Goal: Transaction & Acquisition: Purchase product/service

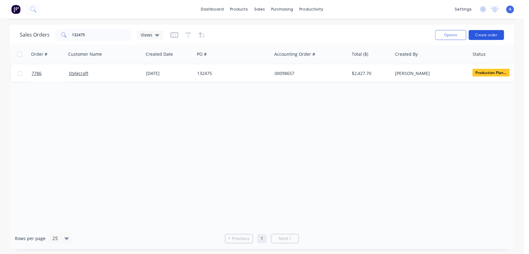
click at [501, 36] on button "Create order" at bounding box center [485, 35] width 35 height 10
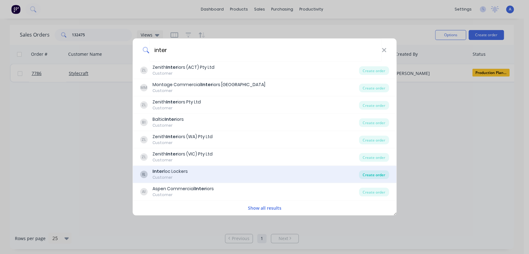
type input "inter"
click at [368, 173] on div "Create order" at bounding box center [374, 174] width 30 height 9
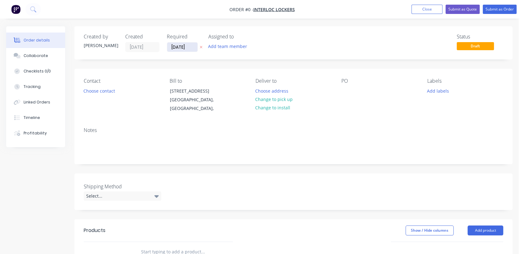
click at [192, 46] on input "[DATE]" at bounding box center [182, 46] width 30 height 9
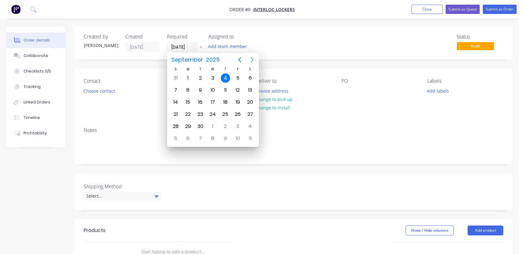
click at [251, 58] on icon "Next page" at bounding box center [251, 59] width 3 height 5
click at [213, 124] on div "31" at bounding box center [212, 126] width 9 height 9
type input "[DATE]"
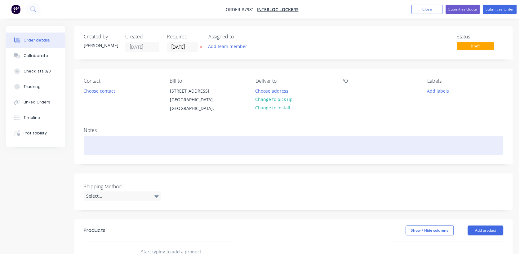
click at [100, 146] on div at bounding box center [293, 145] width 419 height 19
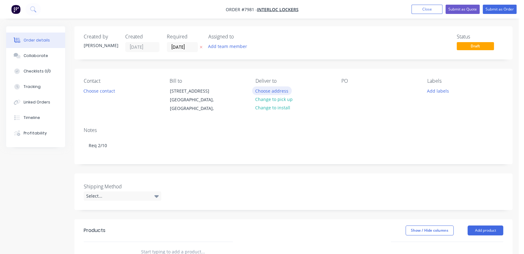
click at [269, 88] on button "Choose address" at bounding box center [272, 90] width 40 height 8
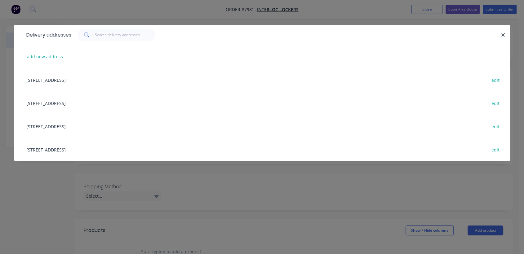
click at [93, 124] on div "[STREET_ADDRESS] edit" at bounding box center [261, 126] width 477 height 23
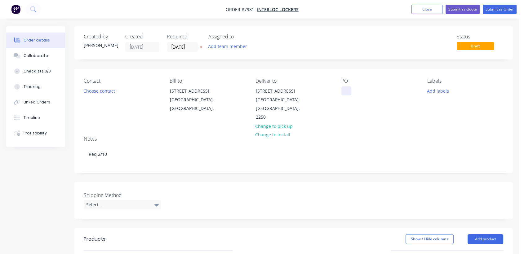
click at [350, 90] on div at bounding box center [346, 90] width 10 height 9
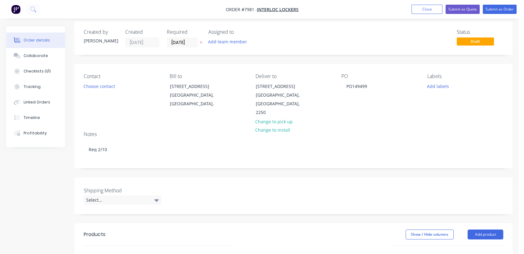
scroll to position [69, 0]
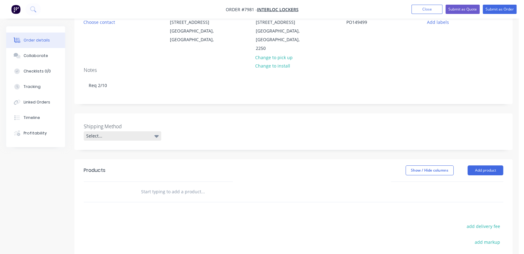
click at [124, 131] on div "Select..." at bounding box center [122, 135] width 77 height 9
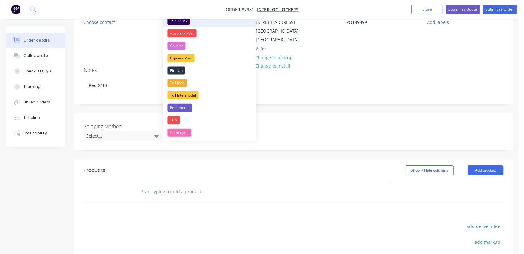
click at [178, 20] on div "TSA Truck" at bounding box center [178, 21] width 22 height 8
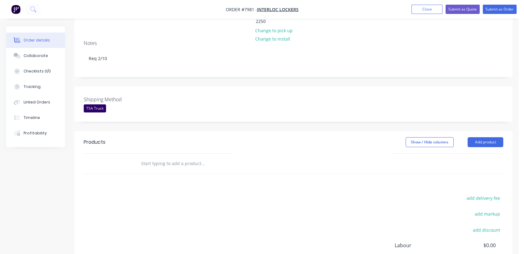
scroll to position [138, 0]
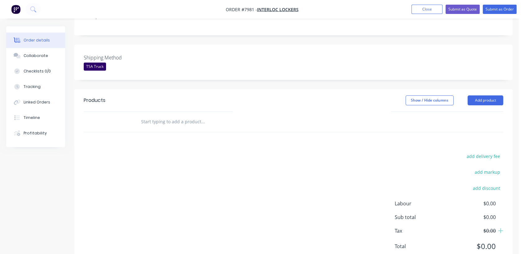
click at [180, 112] on div at bounding box center [244, 122] width 223 height 20
click at [181, 116] on input "text" at bounding box center [203, 122] width 124 height 12
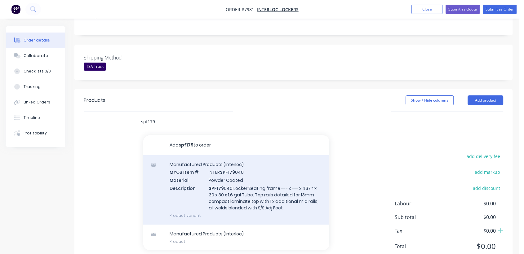
type input "spf179"
click at [230, 172] on div "Manufactured Products (Interloc) MYOB Item # INTER SPF179 040 Material Powder C…" at bounding box center [236, 189] width 186 height 69
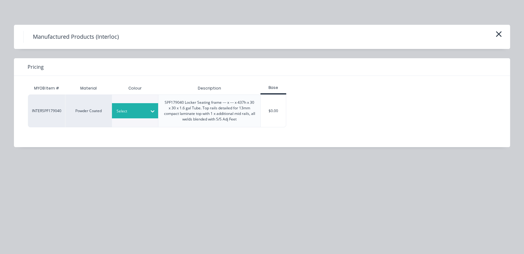
click at [145, 109] on div "Select" at bounding box center [129, 111] width 35 height 8
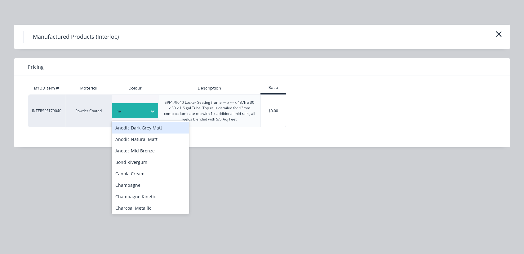
type input "met"
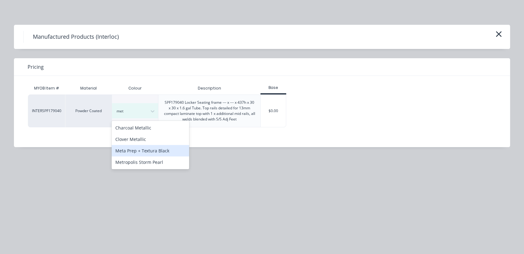
click at [158, 151] on div "Meta Prep + Textura Black" at bounding box center [150, 150] width 77 height 11
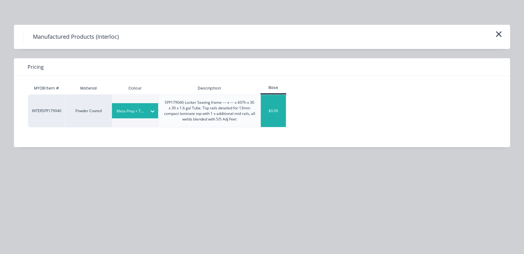
click at [278, 117] on div "$0.00" at bounding box center [273, 111] width 25 height 32
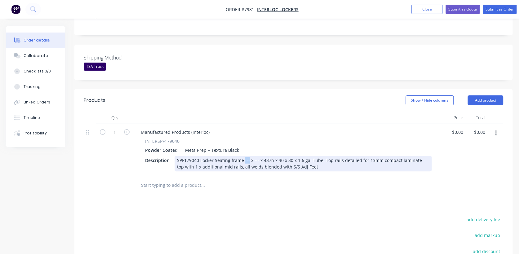
drag, startPoint x: 248, startPoint y: 151, endPoint x: 244, endPoint y: 151, distance: 4.0
click at [244, 156] on div "SPF179040 Locker Seating frame --- x --- x 437h x 30 x 30 x 1.6 gal Tube. Top r…" at bounding box center [302, 163] width 257 height 15
drag, startPoint x: 261, startPoint y: 151, endPoint x: 265, endPoint y: 157, distance: 7.2
click at [258, 156] on div "SPF179040 Locker Seating frame 1790 x --- x 437h x 30 x 30 x 1.6 gal Tube. Top …" at bounding box center [302, 163] width 257 height 15
type input "$352.00"
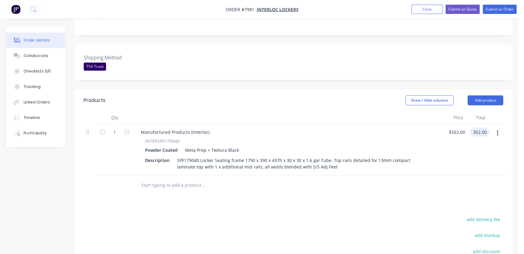
type input "$352.00"
click at [123, 128] on button "button" at bounding box center [127, 131] width 8 height 7
type input "2"
type input "$704.00"
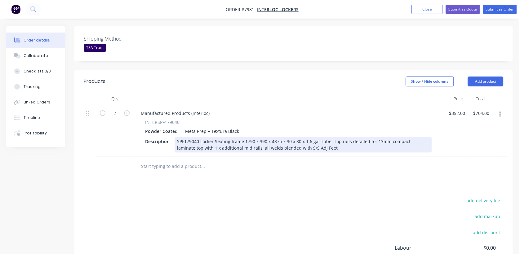
scroll to position [172, 0]
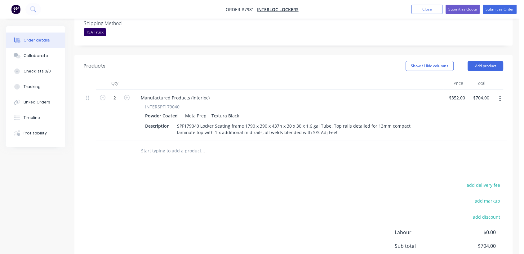
click at [175, 146] on input "text" at bounding box center [203, 151] width 124 height 12
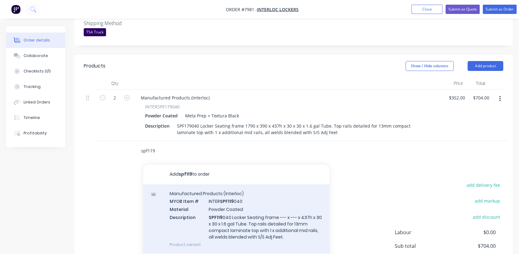
type input "spf119"
click at [230, 206] on div "Manufactured Products (Interloc) MYOB Item # INTER SPF119 040 Material Powder C…" at bounding box center [236, 218] width 186 height 69
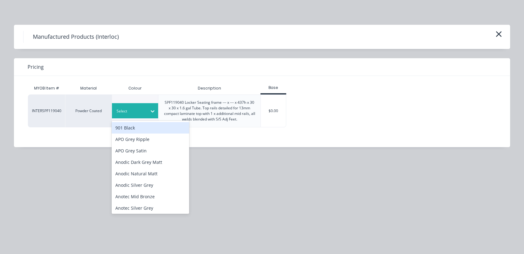
click at [141, 111] on div at bounding box center [130, 111] width 28 height 7
type input "met"
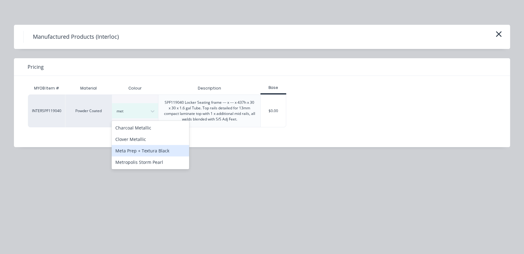
click at [164, 148] on div "Meta Prep + Textura Black" at bounding box center [150, 150] width 77 height 11
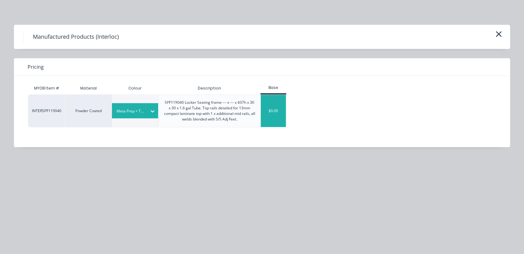
click at [271, 110] on div "$0.00" at bounding box center [273, 111] width 25 height 32
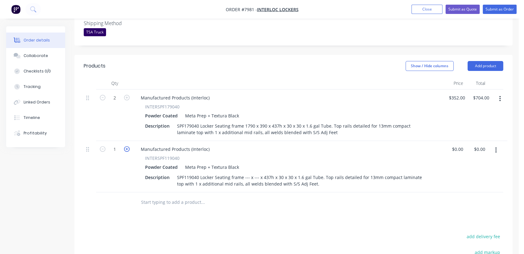
click at [125, 146] on icon "button" at bounding box center [127, 149] width 6 height 6
type input "2"
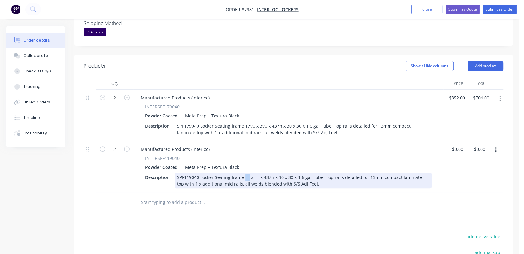
drag, startPoint x: 248, startPoint y: 170, endPoint x: 243, endPoint y: 169, distance: 4.4
click at [243, 173] on div "SPF119040 Locker Seating frame --- x --- x 437h x 30 x 30 x 1.6 gal Tube. Top r…" at bounding box center [302, 180] width 257 height 15
drag, startPoint x: 262, startPoint y: 167, endPoint x: 258, endPoint y: 167, distance: 4.0
click at [258, 173] on div "SPF119040 Locker Seating frame 1190 x --- x 437h x 30 x 30 x 1.6 gal Tube. Top …" at bounding box center [302, 180] width 257 height 15
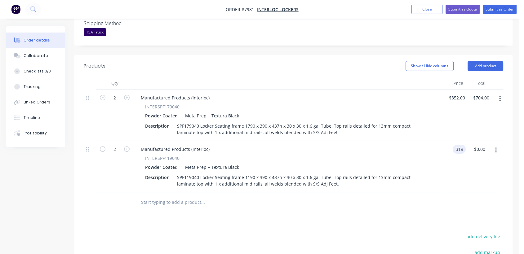
type input "$319.00"
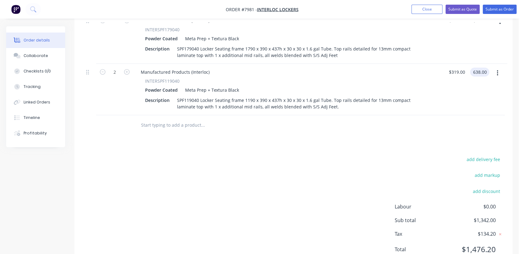
scroll to position [266, 0]
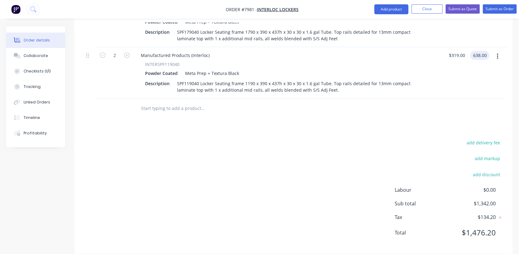
type input "$638.00"
click at [167, 102] on input "text" at bounding box center [203, 108] width 124 height 12
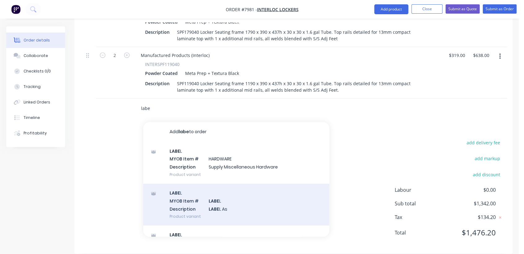
type input "labe"
click at [243, 194] on div "LABE L MYOB Item # LABE L Description LABE L As Product variant" at bounding box center [236, 205] width 186 height 42
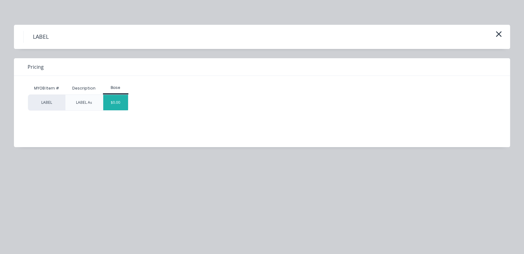
click at [125, 99] on div "$0.00" at bounding box center [115, 102] width 25 height 15
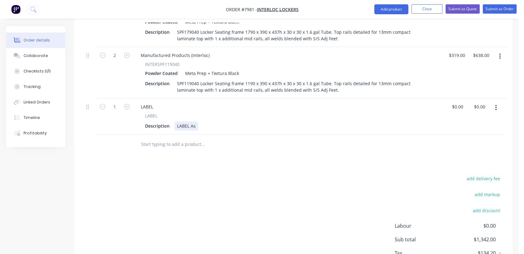
click at [196, 121] on div "LABEL As" at bounding box center [186, 125] width 24 height 9
type input "$0.00"
click at [45, 54] on div "Collaborate" at bounding box center [36, 56] width 24 height 6
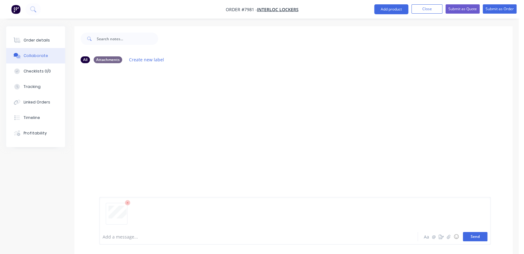
click at [470, 237] on button "Send" at bounding box center [475, 236] width 24 height 9
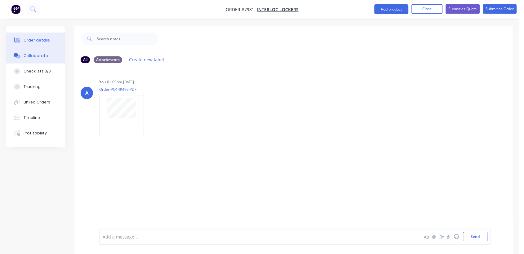
click at [45, 42] on div "Order details" at bounding box center [37, 40] width 26 height 6
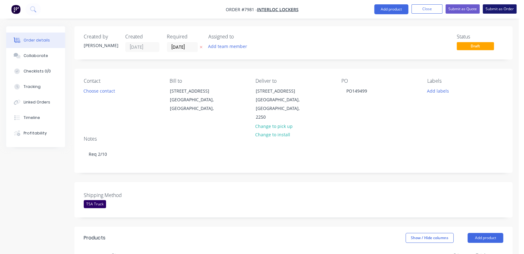
click at [499, 10] on button "Submit as Order" at bounding box center [499, 8] width 34 height 9
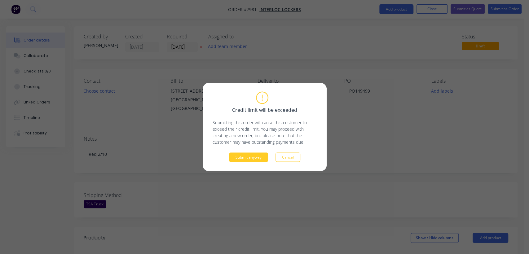
click at [250, 154] on button "Submit anyway" at bounding box center [248, 157] width 39 height 9
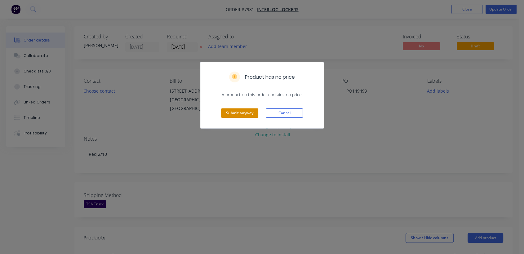
click at [246, 116] on button "Submit anyway" at bounding box center [239, 112] width 37 height 9
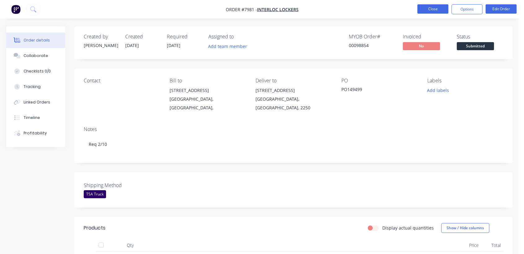
click at [435, 7] on button "Close" at bounding box center [432, 8] width 31 height 9
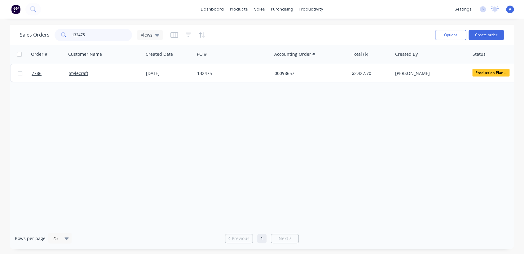
drag, startPoint x: 90, startPoint y: 33, endPoint x: 58, endPoint y: 30, distance: 33.0
click at [58, 30] on div "132475" at bounding box center [93, 35] width 77 height 12
type input "98845"
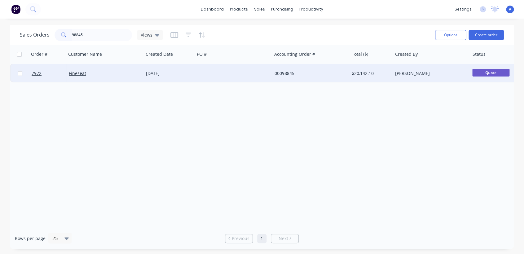
click at [203, 72] on div at bounding box center [233, 73] width 77 height 19
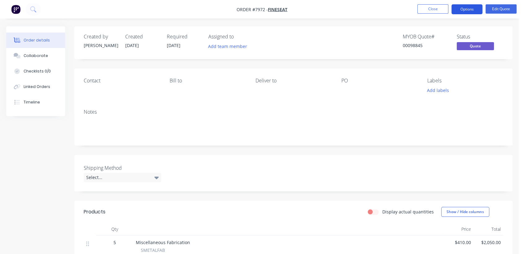
click at [466, 6] on button "Options" at bounding box center [466, 9] width 31 height 10
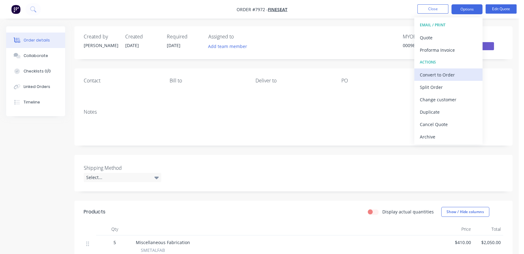
click at [443, 72] on div "Convert to Order" at bounding box center [447, 74] width 57 height 9
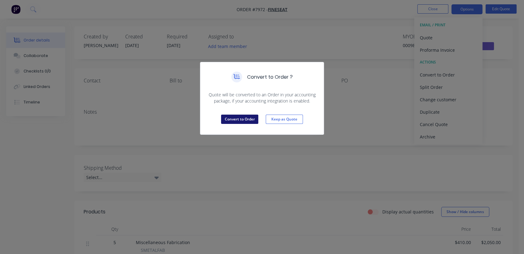
click at [233, 117] on button "Convert to Order" at bounding box center [239, 119] width 37 height 9
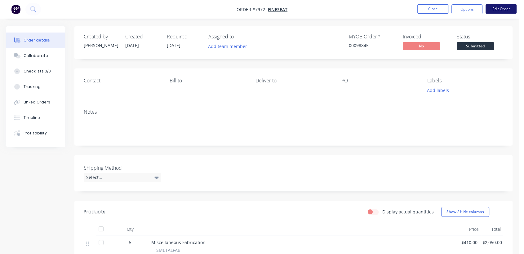
click at [494, 7] on button "Edit Order" at bounding box center [500, 8] width 31 height 9
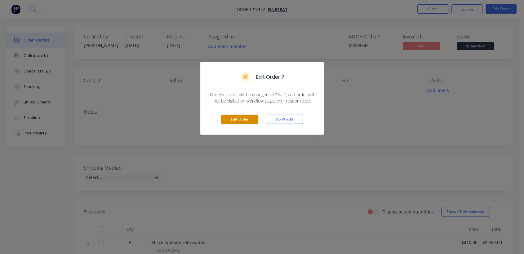
click at [246, 115] on button "Edit Order" at bounding box center [239, 119] width 37 height 9
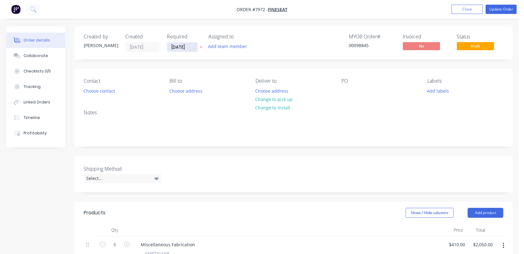
click at [190, 43] on input "[DATE]" at bounding box center [182, 46] width 30 height 9
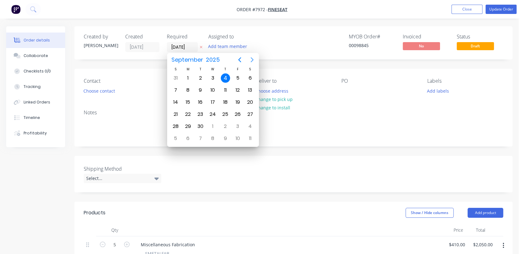
click at [252, 59] on icon "Next page" at bounding box center [251, 59] width 3 height 5
click at [211, 125] on div "31" at bounding box center [212, 126] width 9 height 9
type input "[DATE]"
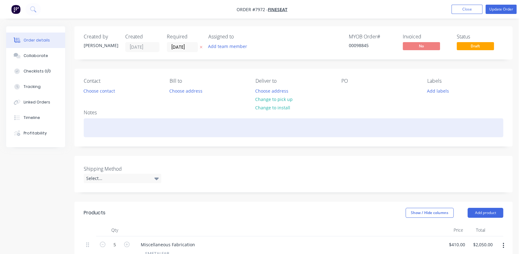
click at [109, 129] on div at bounding box center [293, 127] width 419 height 19
click at [91, 126] on div "Advised 15 w/days" at bounding box center [293, 127] width 419 height 19
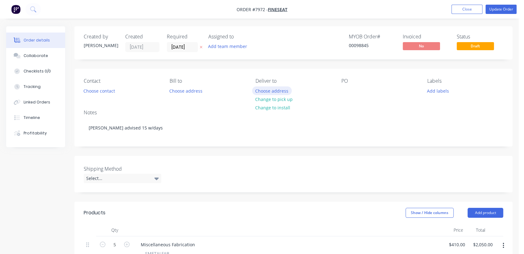
click at [271, 89] on button "Choose address" at bounding box center [272, 90] width 40 height 8
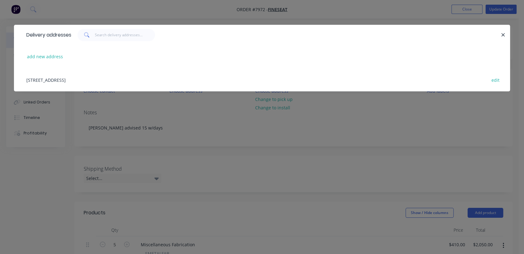
click at [59, 75] on div "[STREET_ADDRESS] edit" at bounding box center [261, 79] width 477 height 23
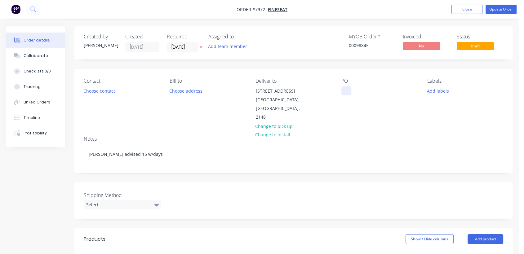
click at [346, 90] on div at bounding box center [346, 90] width 10 height 9
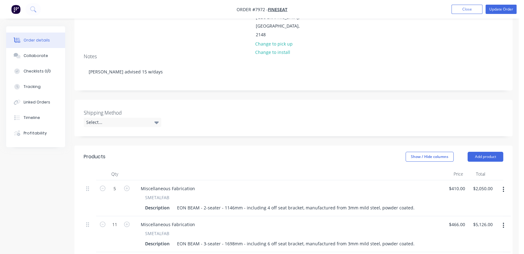
scroll to position [103, 0]
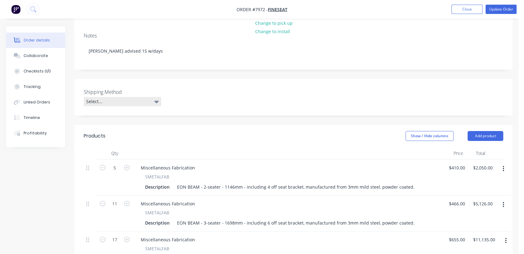
click at [110, 97] on div "Select..." at bounding box center [122, 101] width 77 height 9
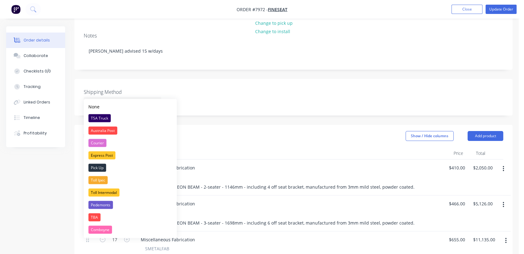
click at [106, 116] on div "TSA Truck" at bounding box center [99, 118] width 22 height 8
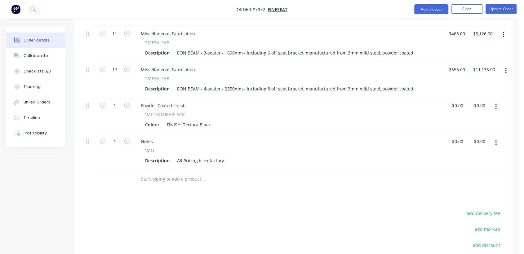
scroll to position [275, 0]
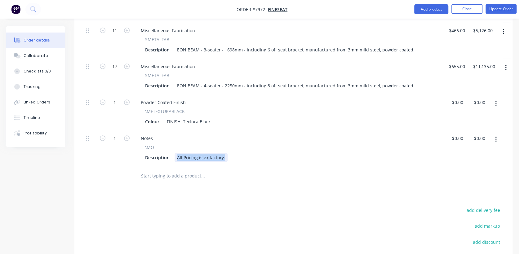
drag, startPoint x: 223, startPoint y: 147, endPoint x: 174, endPoint y: 140, distance: 49.6
click at [174, 144] on div "\MO Description All Pricing is ex factory." at bounding box center [288, 153] width 305 height 18
click at [38, 54] on div "Collaborate" at bounding box center [36, 56] width 24 height 6
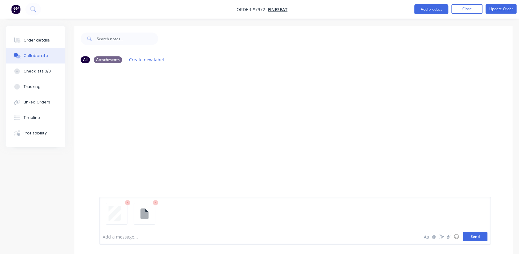
click at [485, 235] on button "Send" at bounding box center [475, 236] width 24 height 9
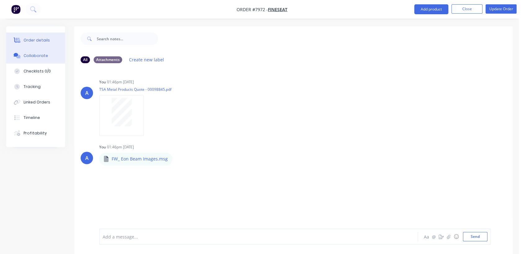
click at [39, 39] on div "Order details" at bounding box center [37, 40] width 26 height 6
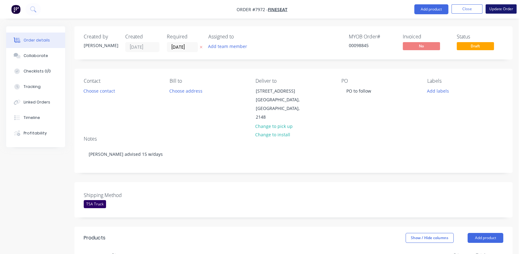
click at [497, 5] on button "Update Order" at bounding box center [500, 8] width 31 height 9
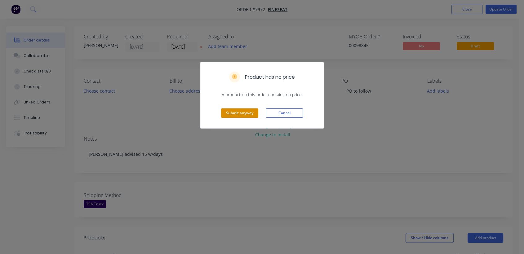
click at [238, 111] on button "Submit anyway" at bounding box center [239, 112] width 37 height 9
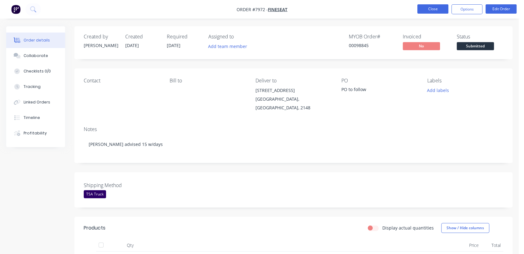
click at [434, 12] on button "Close" at bounding box center [432, 8] width 31 height 9
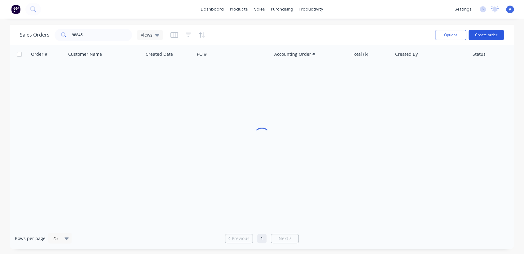
click at [483, 33] on button "Create order" at bounding box center [485, 35] width 35 height 10
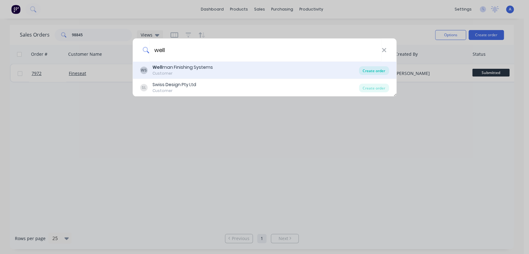
type input "well"
click at [376, 66] on div "Create order" at bounding box center [374, 70] width 30 height 9
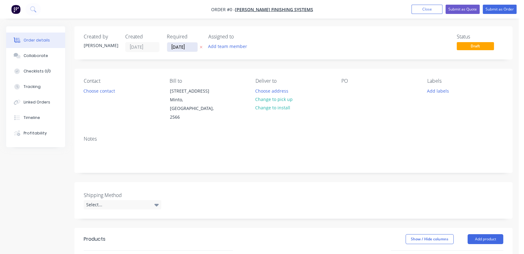
click at [193, 47] on input "[DATE]" at bounding box center [182, 46] width 30 height 9
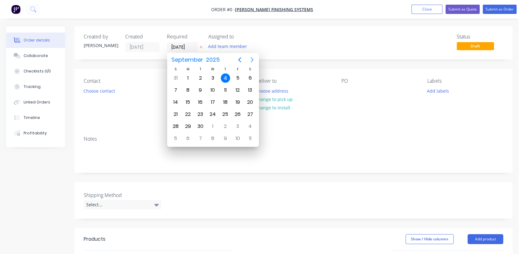
click at [253, 58] on icon "Next page" at bounding box center [251, 59] width 7 height 7
click at [212, 125] on div "31" at bounding box center [212, 126] width 9 height 9
type input "[DATE]"
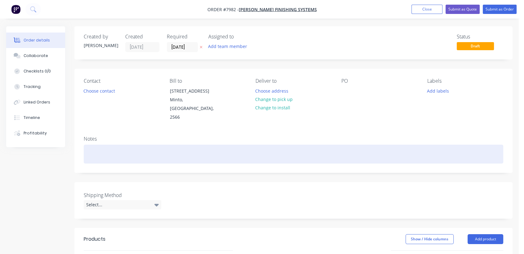
click at [99, 145] on div at bounding box center [293, 154] width 419 height 19
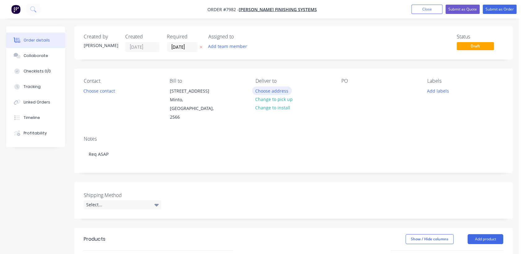
click at [276, 90] on button "Choose address" at bounding box center [272, 90] width 40 height 8
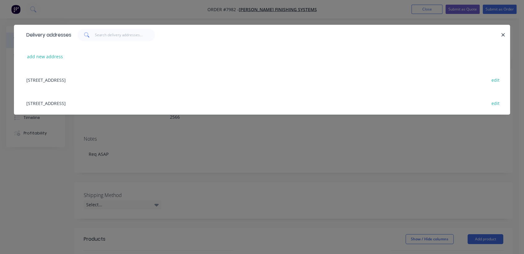
click at [53, 101] on div "[STREET_ADDRESS] edit" at bounding box center [261, 102] width 477 height 23
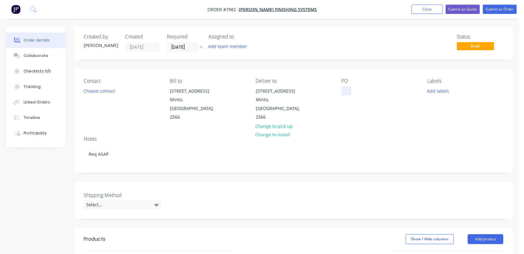
click at [347, 90] on div at bounding box center [346, 90] width 10 height 9
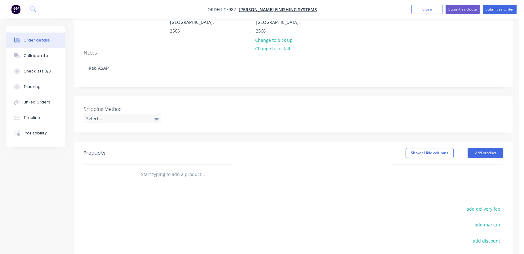
scroll to position [103, 0]
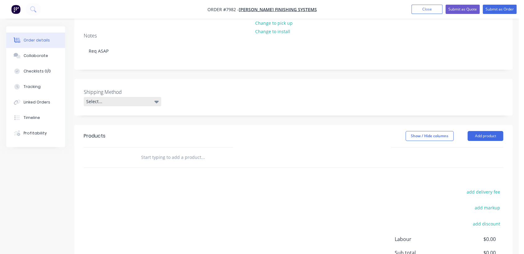
click at [116, 97] on div "Select..." at bounding box center [122, 101] width 77 height 9
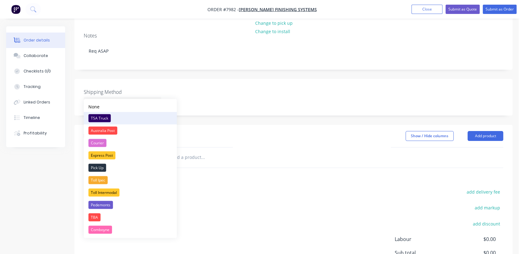
click at [104, 116] on div "TSA Truck" at bounding box center [99, 118] width 22 height 8
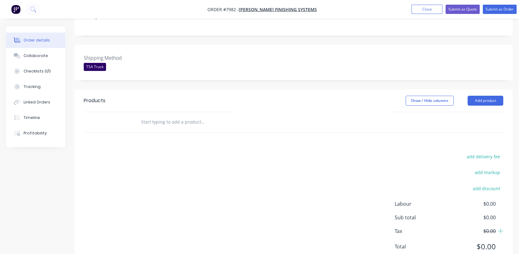
scroll to position [138, 0]
click at [182, 116] on input "text" at bounding box center [203, 122] width 124 height 12
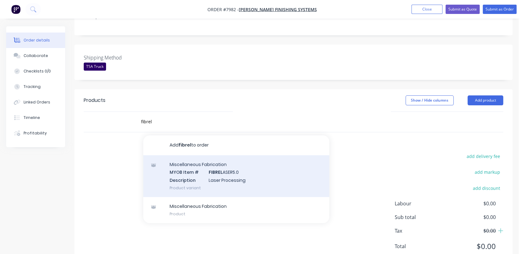
click at [223, 172] on div "Miscellaneous Fabrication MYOB Item # FIBREL ASER5.0 Description Laser Processi…" at bounding box center [236, 176] width 186 height 42
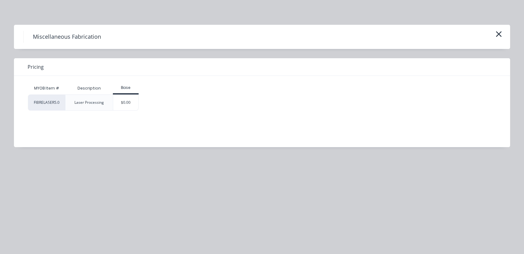
click at [501, 33] on icon "button" at bounding box center [498, 34] width 7 height 9
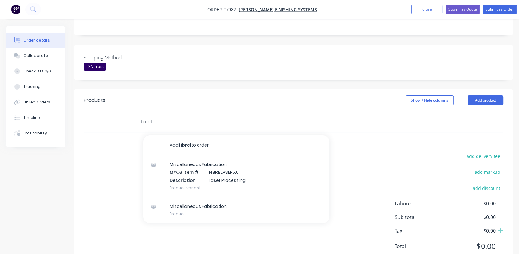
drag, startPoint x: 159, startPoint y: 112, endPoint x: 114, endPoint y: 113, distance: 44.6
click at [118, 112] on div "fibrel Add fibrel to order Miscellaneous Fabrication MYOB Item # FIBREL ASER5.0…" at bounding box center [293, 122] width 419 height 20
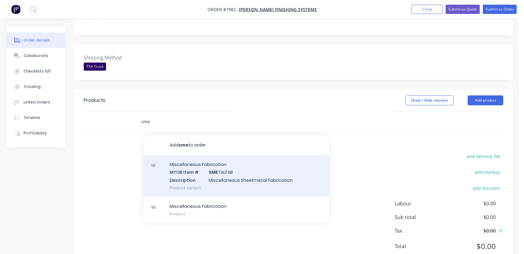
type input "sme"
click at [214, 169] on div "Miscellaneous Fabrication MYOB Item # SME TALFAB Description Miscellaneous Shee…" at bounding box center [236, 176] width 186 height 42
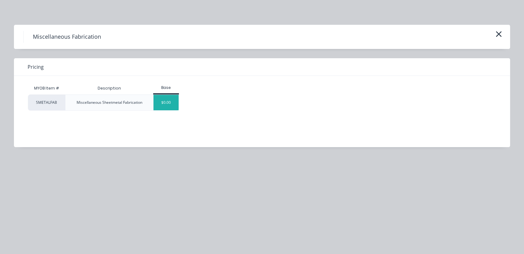
click at [168, 108] on div "$0.00" at bounding box center [165, 102] width 25 height 15
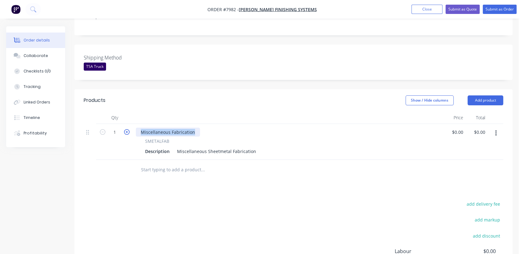
drag, startPoint x: 195, startPoint y: 123, endPoint x: 127, endPoint y: 125, distance: 67.6
click at [137, 128] on div "Miscellaneous Fabrication" at bounding box center [168, 132] width 64 height 9
click at [125, 129] on icon "button" at bounding box center [127, 132] width 6 height 6
type input "2"
drag, startPoint x: 176, startPoint y: 143, endPoint x: 286, endPoint y: 159, distance: 111.2
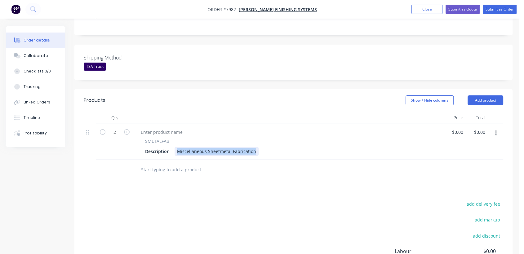
click at [286, 159] on div "Qty Price Total 2 SMETALFAB Description Miscellaneous Sheetmetal Fabrication $0…" at bounding box center [293, 146] width 438 height 68
type input "$0.00"
click at [494, 128] on button "button" at bounding box center [495, 133] width 15 height 11
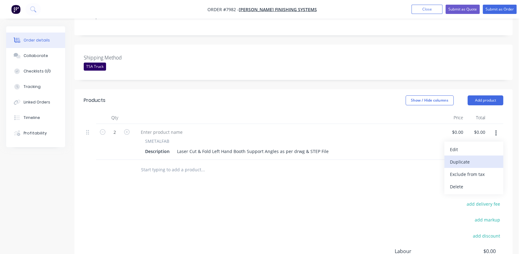
click at [473, 157] on div "Duplicate" at bounding box center [474, 161] width 48 height 9
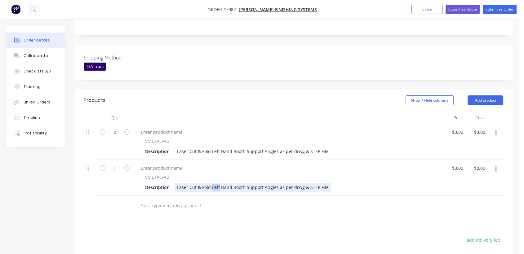
drag, startPoint x: 218, startPoint y: 177, endPoint x: 230, endPoint y: 204, distance: 29.9
click at [210, 183] on div "Laser Cut & Fold Left Hand Booth Support Angles as per drwg & STEP File" at bounding box center [252, 187] width 156 height 9
type input "$0.00"
click at [128, 165] on icon "button" at bounding box center [127, 168] width 6 height 6
type input "2"
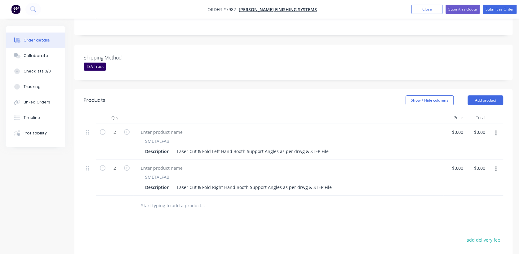
click at [181, 200] on input "text" at bounding box center [203, 206] width 124 height 12
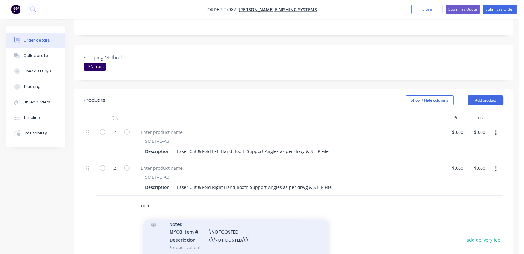
scroll to position [34, 0]
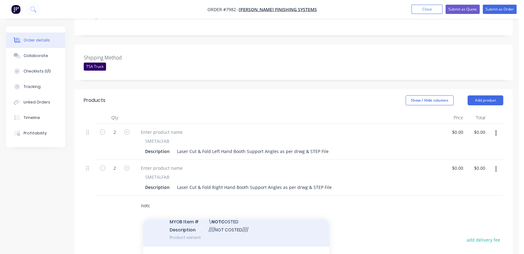
type input "notc"
click at [251, 217] on div "Notes MYOB Item # \ NOTC OSTED Description ////NOT COSTED//// Product variant" at bounding box center [236, 226] width 186 height 42
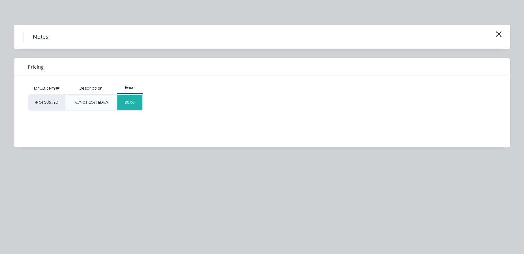
click at [126, 98] on div "$0.00" at bounding box center [129, 102] width 25 height 15
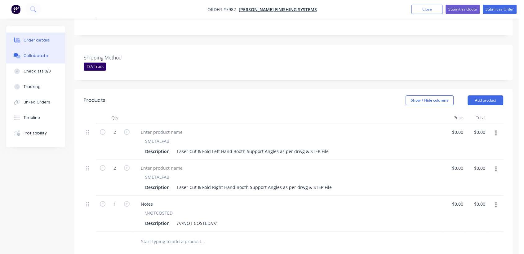
click at [46, 56] on button "Collaborate" at bounding box center [35, 55] width 59 height 15
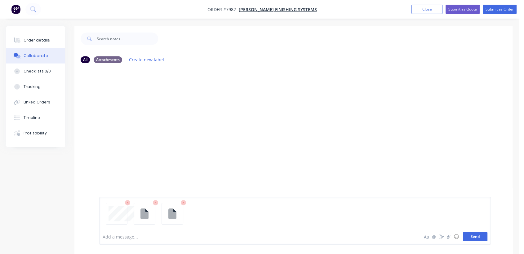
click at [473, 239] on button "Send" at bounding box center [475, 236] width 24 height 9
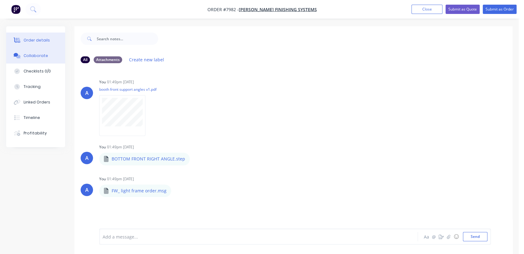
click at [33, 37] on div "Order details" at bounding box center [37, 40] width 26 height 6
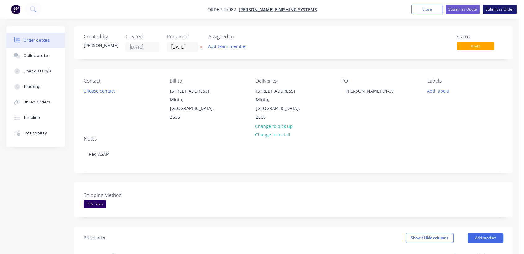
click at [499, 7] on button "Submit as Order" at bounding box center [499, 9] width 34 height 9
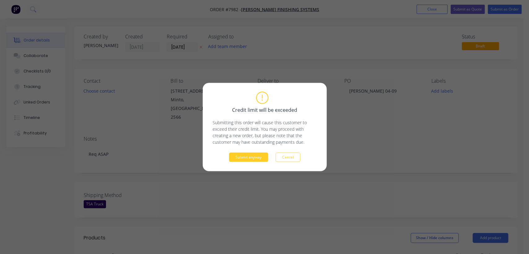
drag, startPoint x: 246, startPoint y: 157, endPoint x: 242, endPoint y: 156, distance: 4.6
click at [242, 156] on button "Submit anyway" at bounding box center [248, 157] width 39 height 9
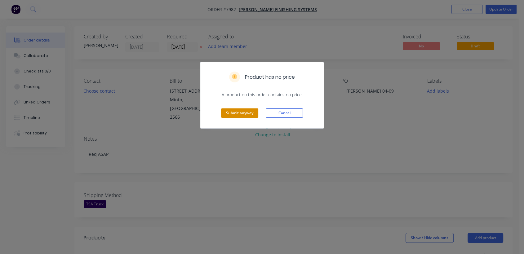
click at [233, 114] on button "Submit anyway" at bounding box center [239, 112] width 37 height 9
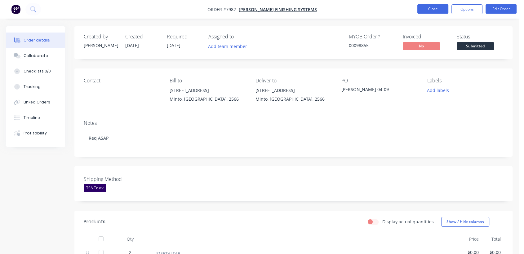
click at [437, 10] on button "Close" at bounding box center [432, 8] width 31 height 9
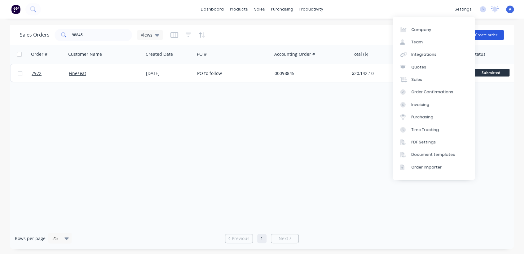
click at [487, 34] on button "Create order" at bounding box center [485, 35] width 35 height 10
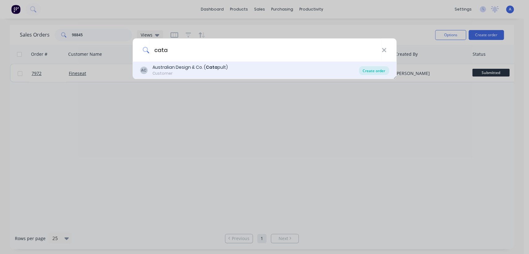
type input "cata"
click at [377, 69] on div "Create order" at bounding box center [374, 70] width 30 height 9
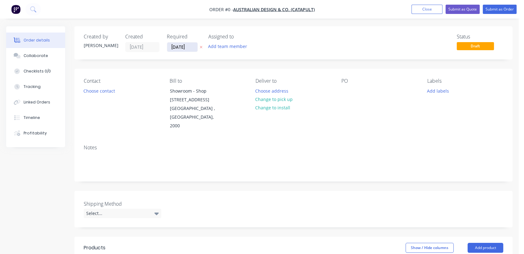
click at [192, 49] on input "[DATE]" at bounding box center [182, 46] width 30 height 9
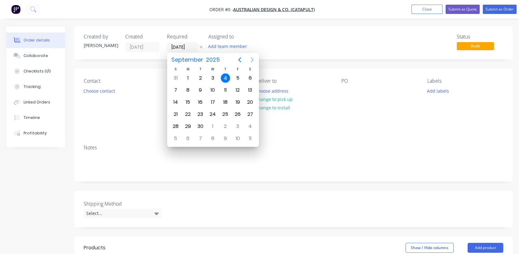
click at [252, 60] on icon "Next page" at bounding box center [251, 59] width 7 height 7
click at [213, 122] on div "31" at bounding box center [212, 126] width 9 height 9
type input "[DATE]"
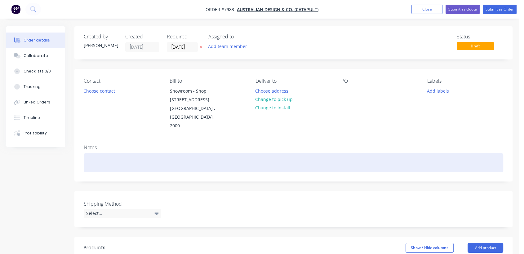
click at [107, 153] on div at bounding box center [293, 162] width 419 height 19
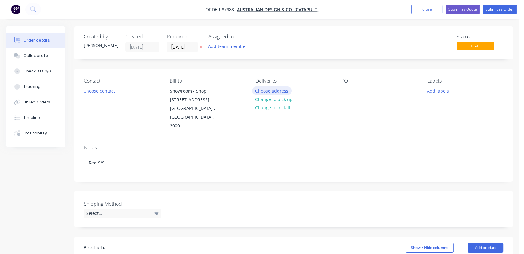
click at [277, 90] on button "Choose address" at bounding box center [272, 90] width 40 height 8
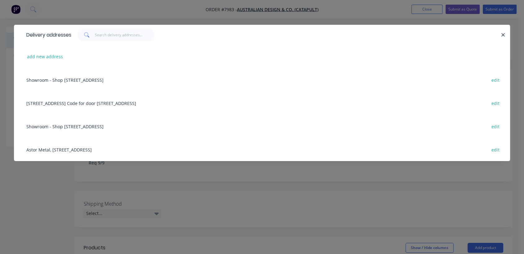
click at [71, 102] on div "[STREET_ADDRESS] Code for door [STREET_ADDRESS] edit" at bounding box center [261, 102] width 477 height 23
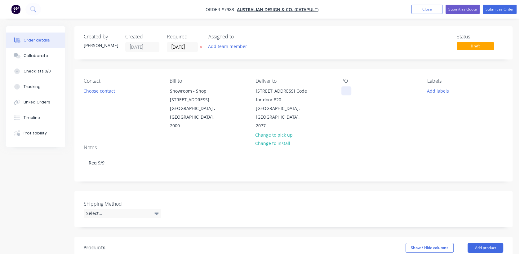
click at [350, 91] on div at bounding box center [346, 90] width 10 height 9
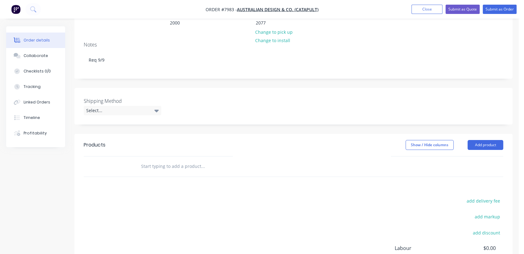
scroll to position [103, 0]
click at [102, 106] on div "Select..." at bounding box center [122, 110] width 77 height 9
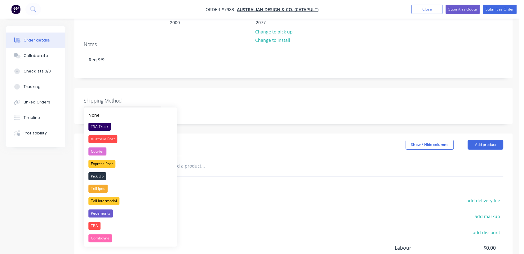
click at [107, 125] on div "TSA Truck" at bounding box center [99, 127] width 22 height 8
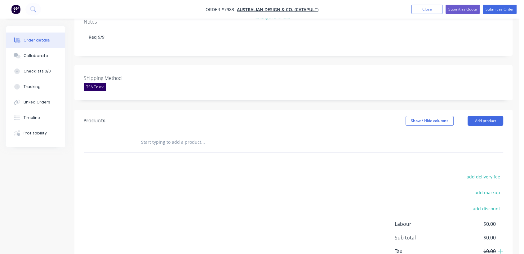
scroll to position [138, 0]
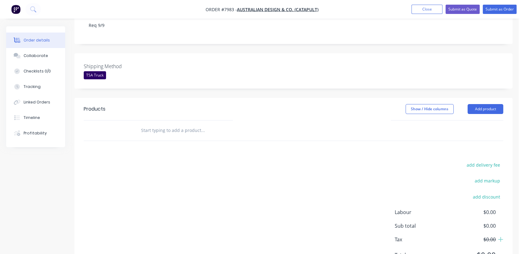
click at [190, 124] on input "text" at bounding box center [203, 130] width 124 height 12
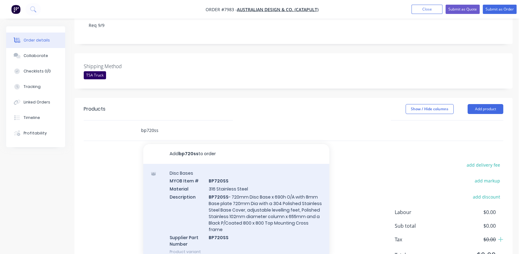
type input "bp720ss"
click at [228, 199] on div "Disc Bases MYOB Item # BP720SS Material 316 Stainless Steel Description BP720SS…" at bounding box center [236, 212] width 186 height 97
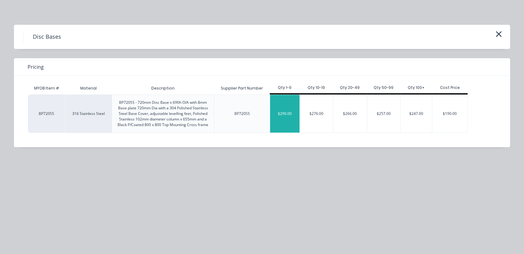
click at [287, 115] on div "$290.00" at bounding box center [284, 114] width 29 height 38
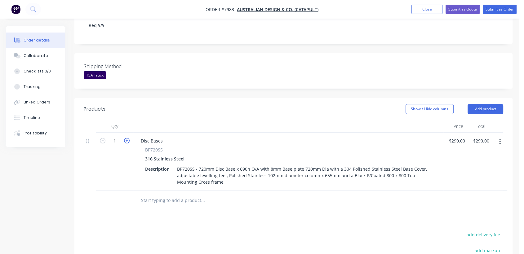
click at [125, 138] on icon "button" at bounding box center [127, 141] width 6 height 6
type input "2"
type input "$580.00"
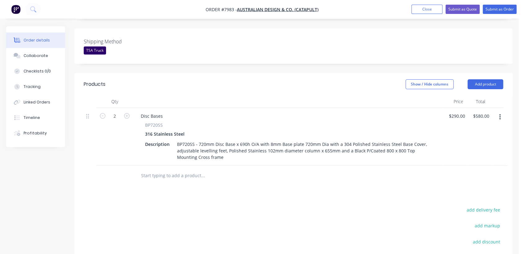
scroll to position [172, 0]
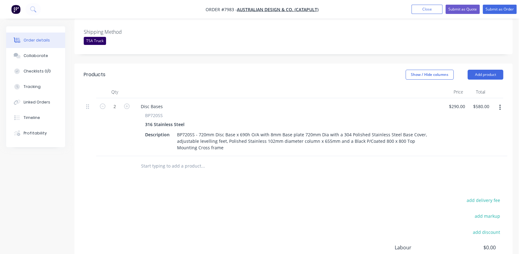
click at [161, 160] on input "text" at bounding box center [203, 166] width 124 height 12
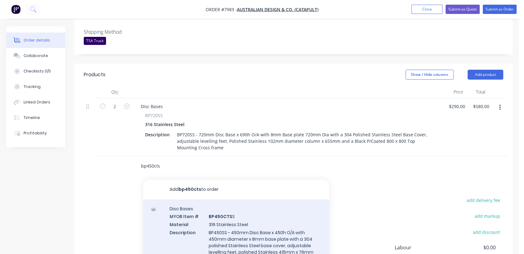
type input "bp450cts"
click at [230, 229] on div "Disc Bases MYOB Item # BP450CTS S Material 316 Stainless Steel Description BP45…" at bounding box center [236, 248] width 186 height 97
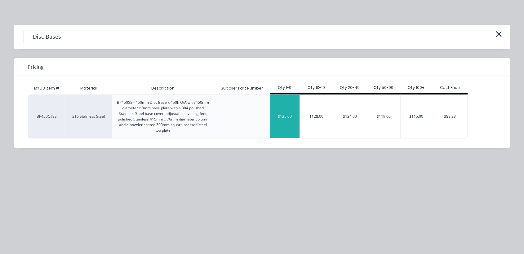
click at [288, 110] on div "$135.00" at bounding box center [284, 116] width 29 height 43
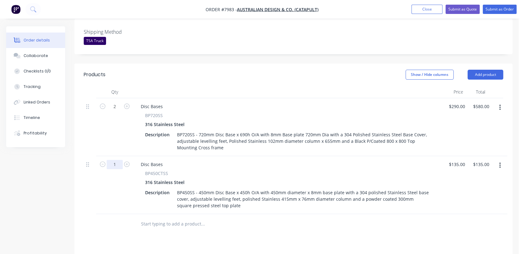
click at [116, 160] on input "1" at bounding box center [115, 164] width 16 height 9
type input "8"
type input "$1,080.00"
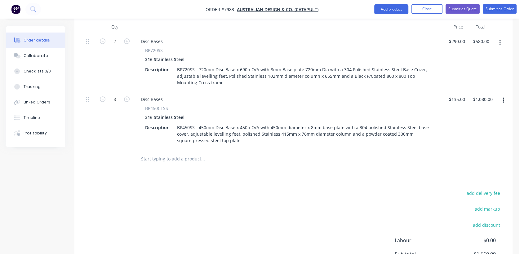
scroll to position [241, 0]
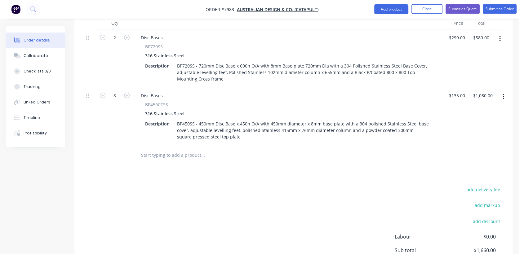
click at [175, 149] on input "text" at bounding box center [203, 155] width 124 height 12
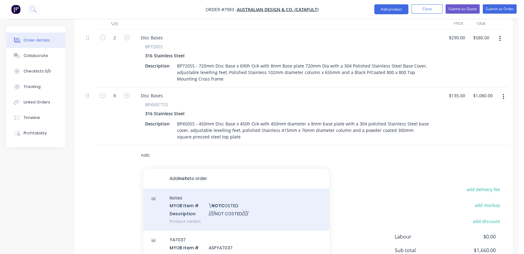
type input "notc"
click at [236, 199] on div "Notes MYOB Item # \ NOTC OSTED Description ////NOT COSTED//// Product variant" at bounding box center [236, 210] width 186 height 42
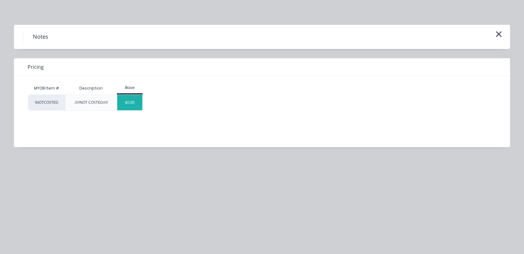
click at [129, 105] on div "$0.00" at bounding box center [129, 102] width 25 height 15
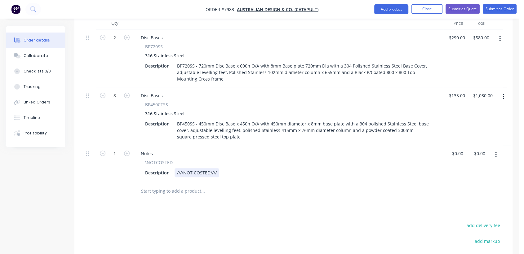
click at [217, 168] on div "////NOT COSTED////" at bounding box center [196, 172] width 45 height 9
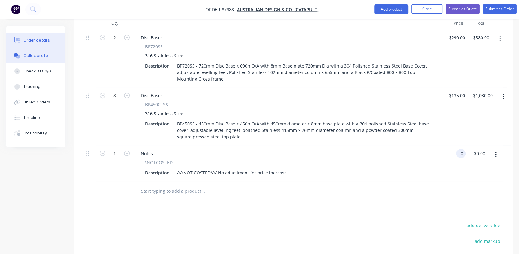
type input "$0.00"
click at [47, 58] on button "Collaborate" at bounding box center [35, 55] width 59 height 15
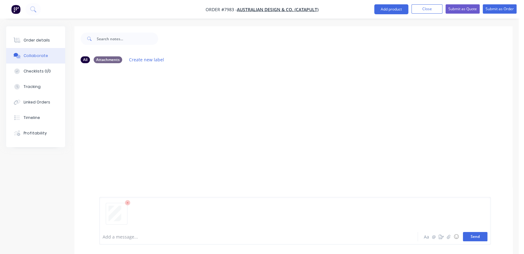
click at [481, 236] on button "Send" at bounding box center [475, 236] width 24 height 9
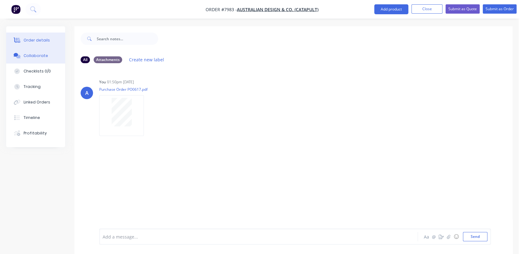
click at [40, 37] on button "Order details" at bounding box center [35, 40] width 59 height 15
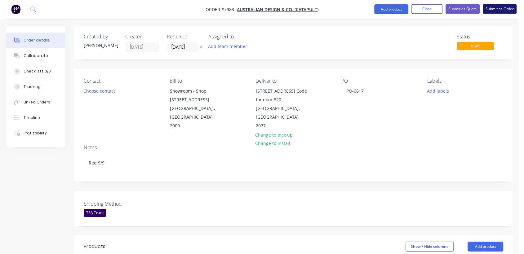
click at [508, 8] on button "Submit as Order" at bounding box center [499, 8] width 34 height 9
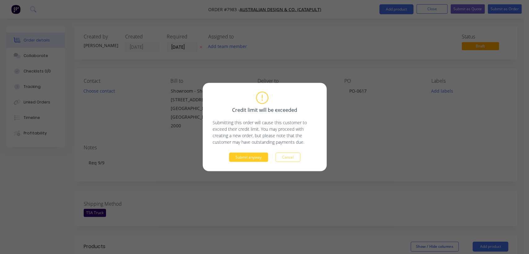
click at [244, 155] on button "Submit anyway" at bounding box center [248, 157] width 39 height 9
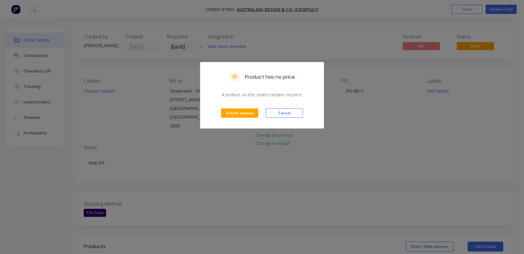
click at [242, 105] on div "Submit anyway Cancel" at bounding box center [261, 113] width 123 height 30
click at [244, 109] on button "Submit anyway" at bounding box center [239, 112] width 37 height 9
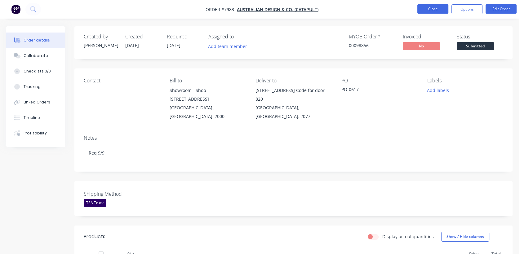
click at [437, 11] on button "Close" at bounding box center [432, 8] width 31 height 9
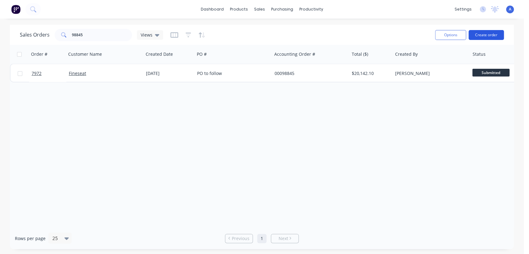
click at [491, 34] on button "Create order" at bounding box center [485, 35] width 35 height 10
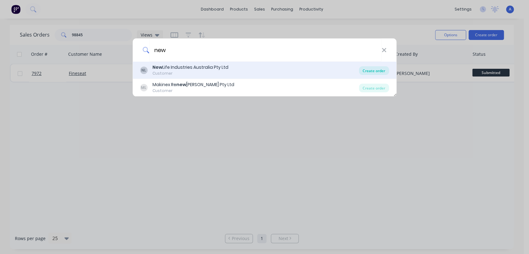
type input "new"
click at [374, 68] on div "Create order" at bounding box center [374, 70] width 30 height 9
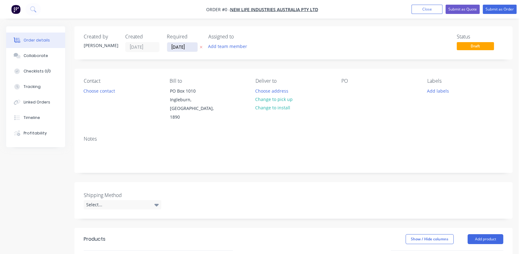
click at [192, 46] on input "[DATE]" at bounding box center [182, 46] width 30 height 9
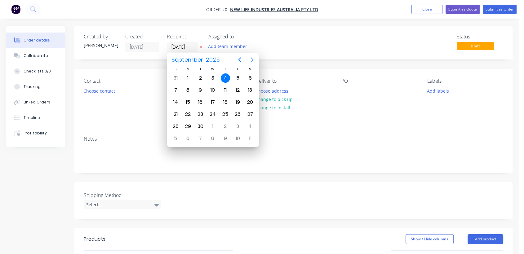
click at [253, 57] on icon "Next page" at bounding box center [251, 59] width 7 height 7
click at [213, 124] on div "31" at bounding box center [212, 126] width 9 height 9
type input "[DATE]"
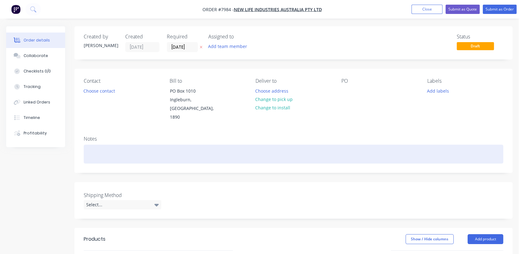
click at [107, 145] on div at bounding box center [293, 154] width 419 height 19
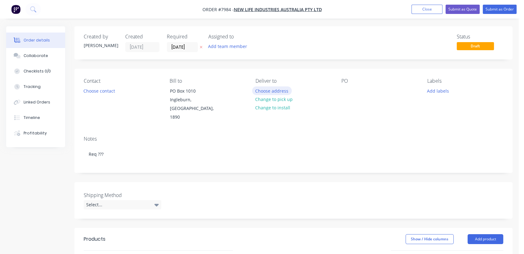
click at [273, 89] on button "Choose address" at bounding box center [272, 90] width 40 height 8
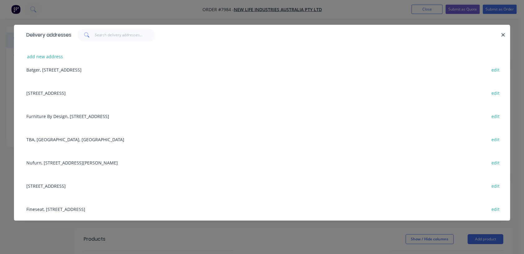
scroll to position [138, 0]
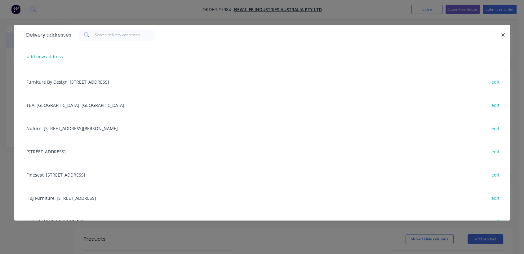
click at [112, 128] on div "Nufurn, [STREET_ADDRESS][PERSON_NAME] edit" at bounding box center [261, 127] width 477 height 23
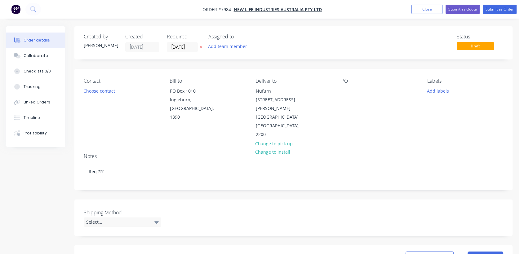
click at [347, 86] on div "PO" at bounding box center [379, 108] width 76 height 61
click at [347, 91] on div at bounding box center [346, 90] width 10 height 9
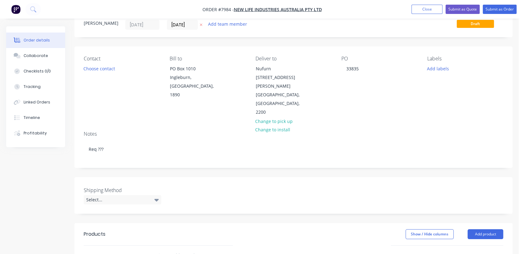
scroll to position [69, 0]
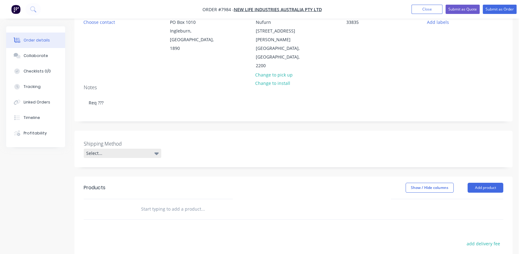
click at [126, 149] on div "Select..." at bounding box center [122, 153] width 77 height 9
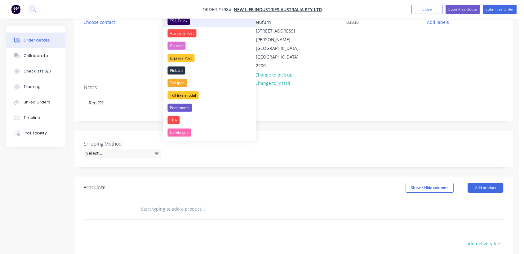
click at [187, 21] on div "TSA Truck" at bounding box center [178, 21] width 22 height 8
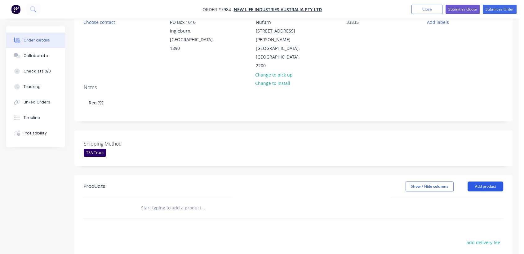
click at [477, 182] on button "Add product" at bounding box center [485, 187] width 36 height 10
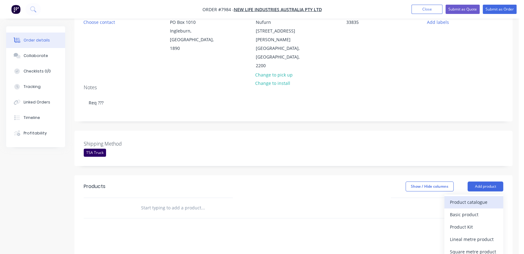
click at [462, 198] on div "Product catalogue" at bounding box center [474, 202] width 48 height 9
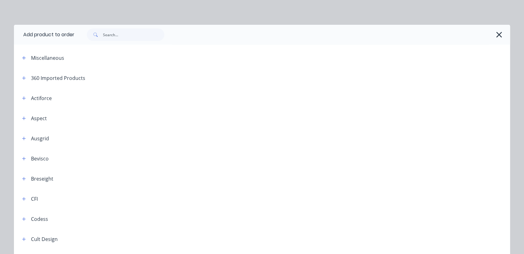
click at [36, 60] on div "Miscellaneous" at bounding box center [47, 57] width 33 height 7
click at [21, 55] on button "button" at bounding box center [24, 58] width 8 height 8
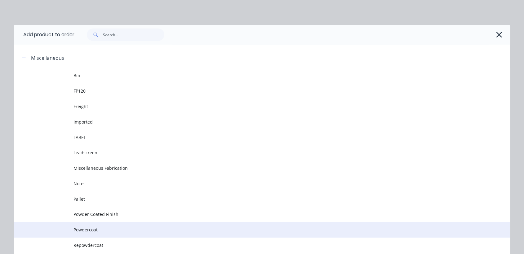
click at [105, 228] on span "Powdercoat" at bounding box center [247, 229] width 349 height 7
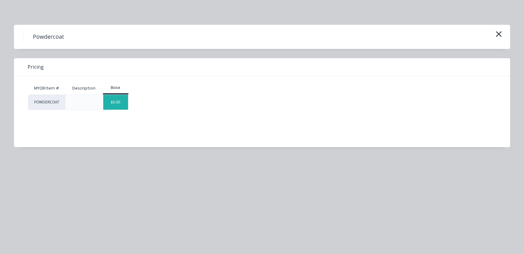
click at [119, 101] on div "$0.00" at bounding box center [115, 102] width 25 height 15
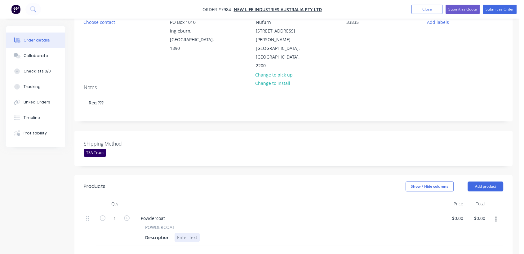
click at [177, 233] on div at bounding box center [186, 237] width 25 height 9
paste div
drag, startPoint x: 168, startPoint y: 190, endPoint x: 134, endPoint y: 180, distance: 35.5
click at [134, 198] on div "Qty Price Total 1 Powdercoat POWDERCOAT Description Powdercoat SMART DRY BAR - …" at bounding box center [293, 222] width 419 height 48
click at [119, 214] on input "1" at bounding box center [115, 218] width 16 height 9
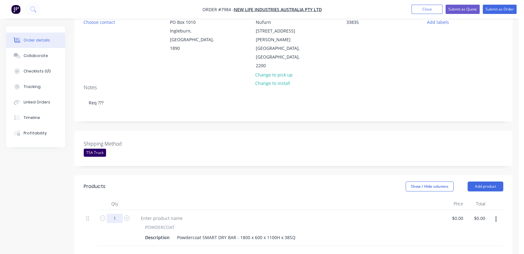
type input "10"
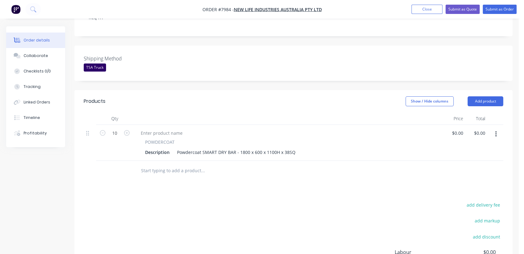
scroll to position [172, 0]
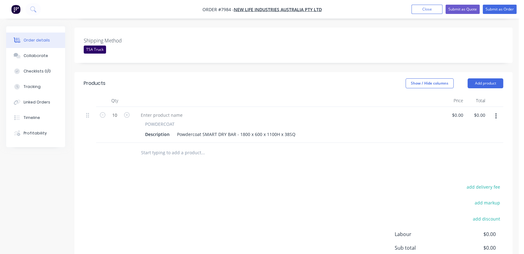
click at [172, 147] on input "text" at bounding box center [203, 153] width 124 height 12
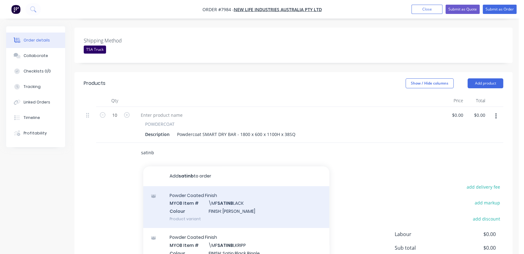
type input "satinb"
click at [210, 186] on div "Powder Coated Finish MYOB Item # \MF SATINB LACK Colour FINISH: Satin Black Pro…" at bounding box center [236, 207] width 186 height 42
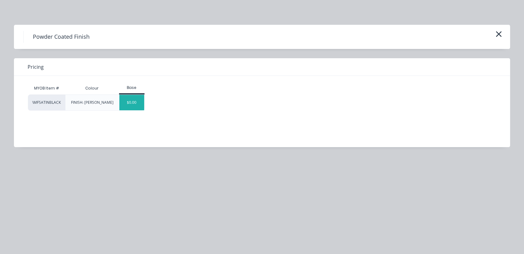
click at [123, 99] on div "$0.00" at bounding box center [131, 102] width 25 height 15
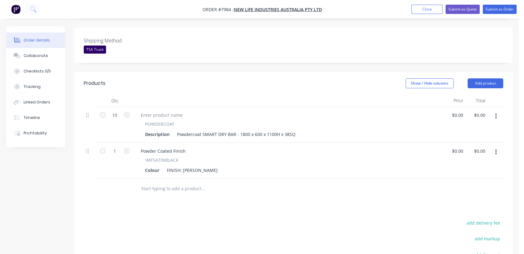
click at [178, 182] on input "text" at bounding box center [203, 188] width 124 height 12
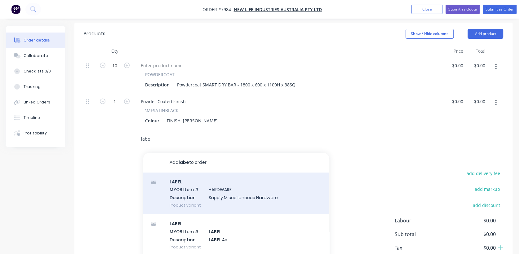
scroll to position [235, 0]
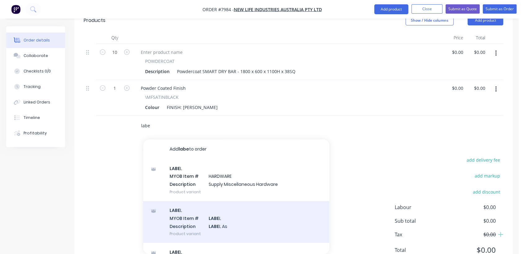
type input "labe"
click at [230, 201] on div "LABE L MYOB Item # LABE L Description LABE L As Product variant" at bounding box center [236, 222] width 186 height 42
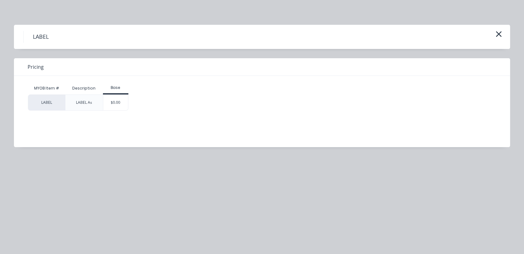
click at [114, 95] on div "$0.00" at bounding box center [115, 102] width 25 height 15
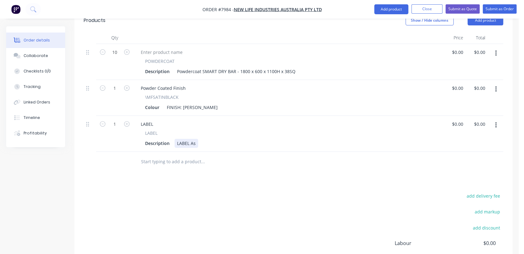
click at [196, 139] on div "LABEL As" at bounding box center [186, 143] width 24 height 9
type input "$0.00"
click at [166, 156] on input "text" at bounding box center [203, 162] width 124 height 12
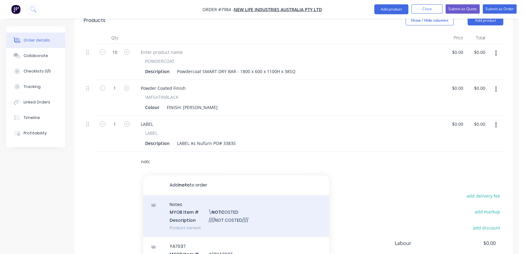
type input "notc"
click at [217, 195] on div "Notes MYOB Item # \ NOTC OSTED Description ////NOT COSTED//// Product variant" at bounding box center [236, 216] width 186 height 42
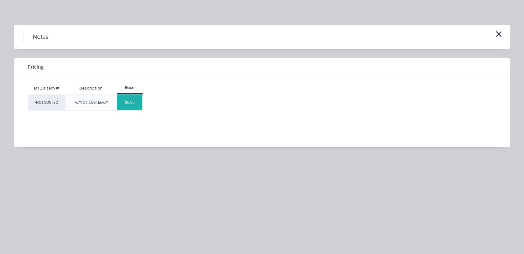
click at [129, 100] on div "$0.00" at bounding box center [129, 102] width 25 height 15
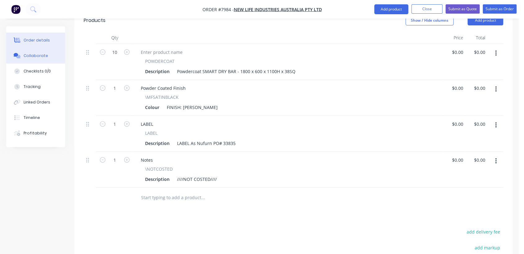
click at [37, 52] on button "Collaborate" at bounding box center [35, 55] width 59 height 15
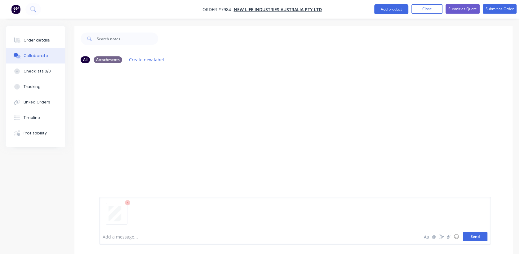
click at [472, 237] on button "Send" at bounding box center [475, 236] width 24 height 9
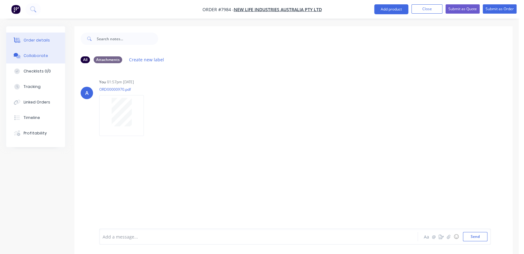
click at [41, 37] on button "Order details" at bounding box center [35, 40] width 59 height 15
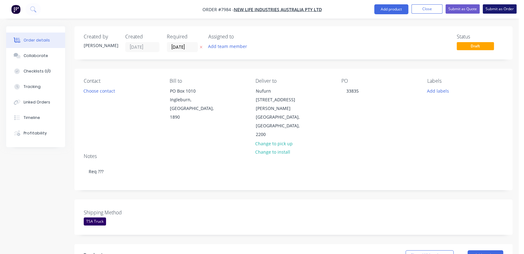
click at [490, 8] on button "Submit as Order" at bounding box center [499, 8] width 34 height 9
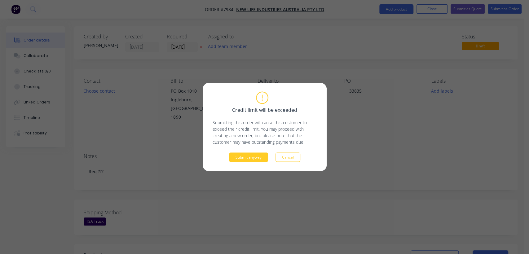
click at [256, 155] on button "Submit anyway" at bounding box center [248, 157] width 39 height 9
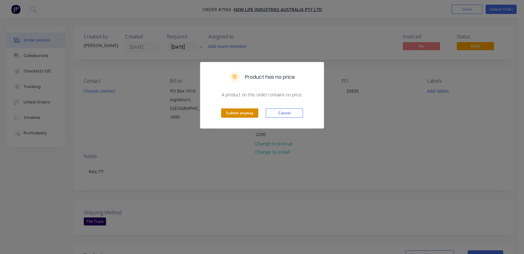
click at [246, 111] on button "Submit anyway" at bounding box center [239, 112] width 37 height 9
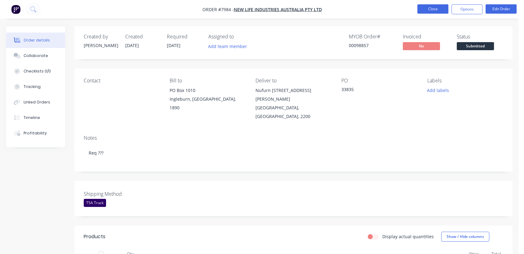
click at [428, 6] on button "Close" at bounding box center [432, 8] width 31 height 9
